Goal: Check status: Check status

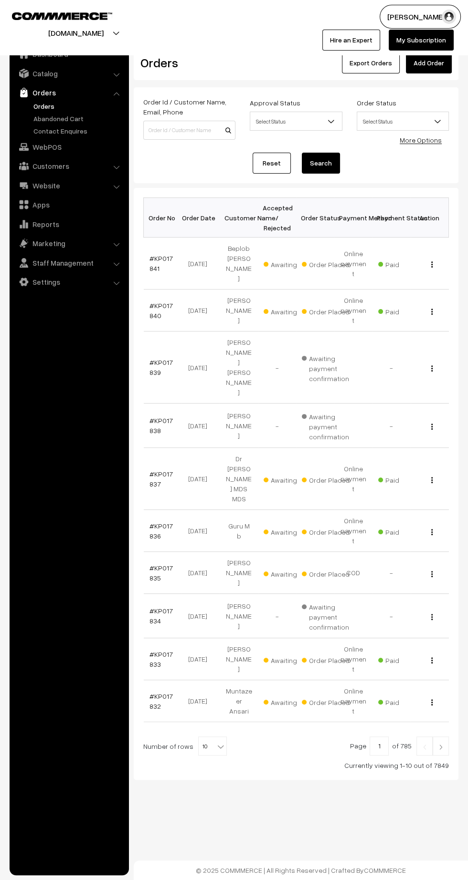
click at [158, 254] on link "#KP017841" at bounding box center [160, 263] width 23 height 18
click at [152, 302] on link "#KP017840" at bounding box center [160, 311] width 23 height 18
click at [156, 470] on link "#KP017837" at bounding box center [160, 479] width 23 height 18
click at [162, 522] on link "#KP017836" at bounding box center [160, 531] width 23 height 18
click at [152, 564] on link "#KP017835" at bounding box center [160, 573] width 23 height 18
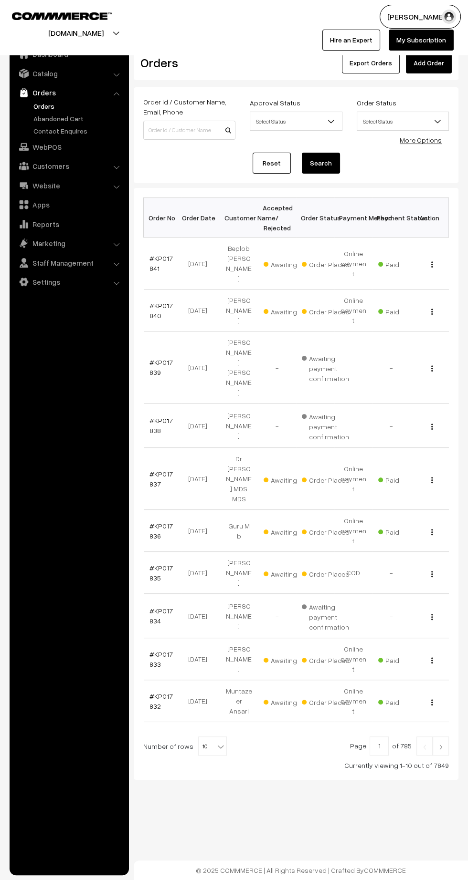
click at [151, 650] on link "#KP017833" at bounding box center [160, 659] width 23 height 18
click at [440, 737] on link at bounding box center [440, 746] width 16 height 19
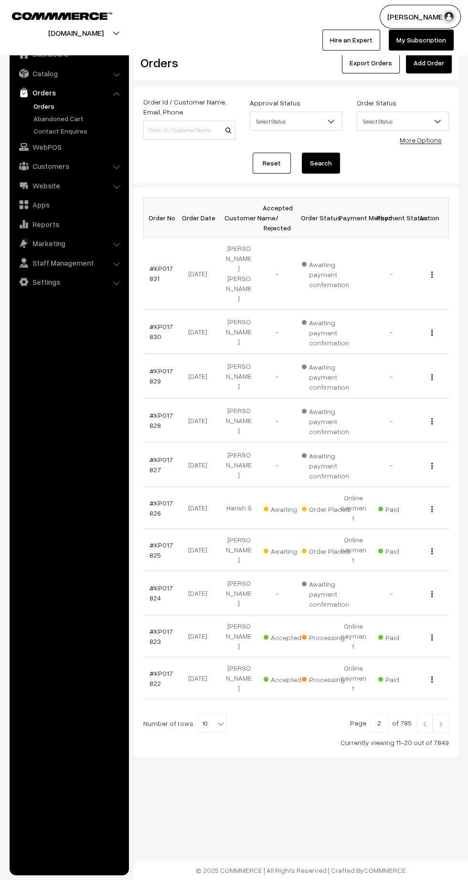
click at [152, 499] on link "#KP017826" at bounding box center [160, 508] width 23 height 18
click at [155, 541] on link "#KP017825" at bounding box center [160, 550] width 23 height 18
